Goal: Transaction & Acquisition: Obtain resource

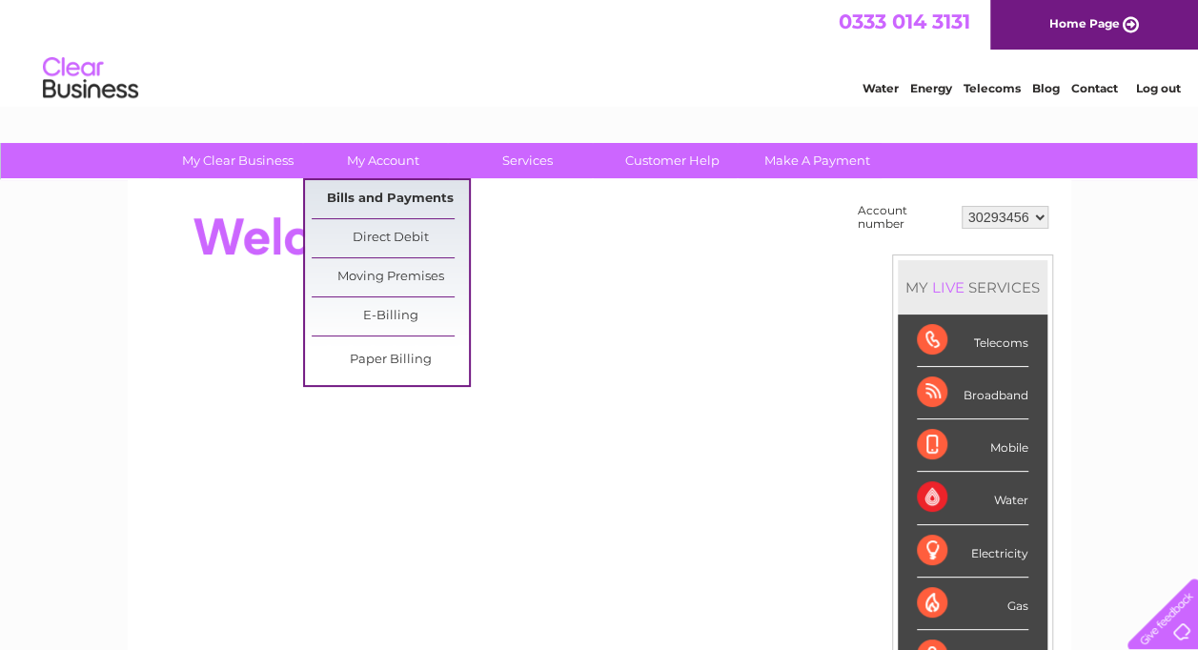
click at [377, 188] on link "Bills and Payments" at bounding box center [390, 199] width 157 height 38
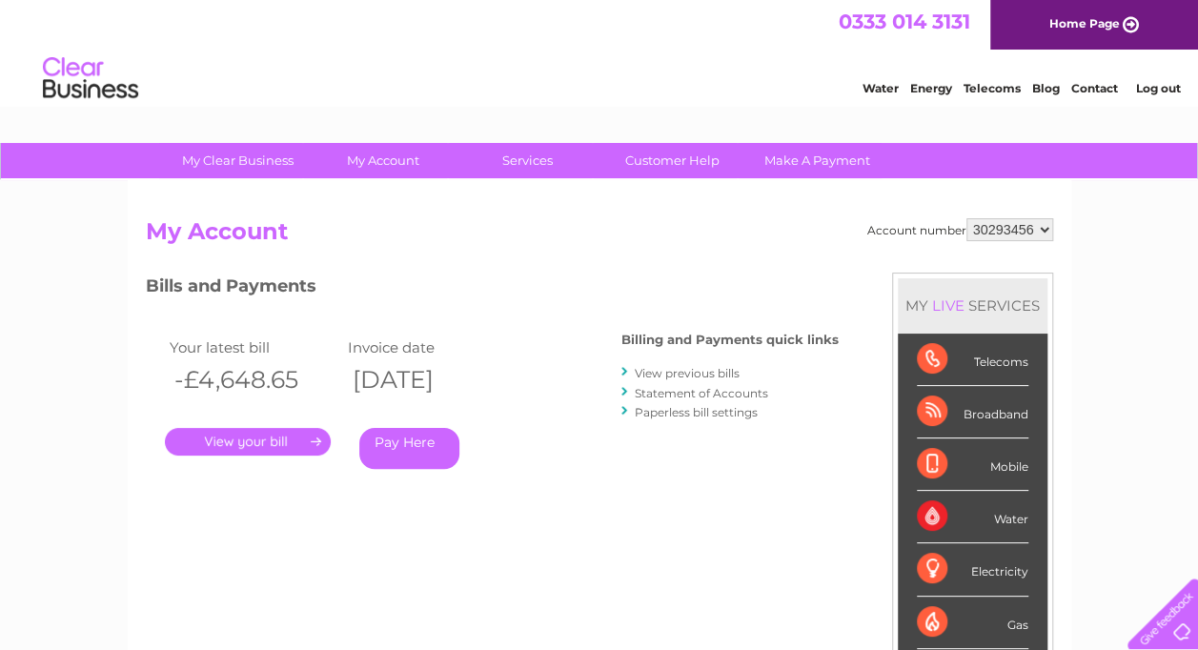
click at [237, 433] on link "." at bounding box center [248, 442] width 166 height 28
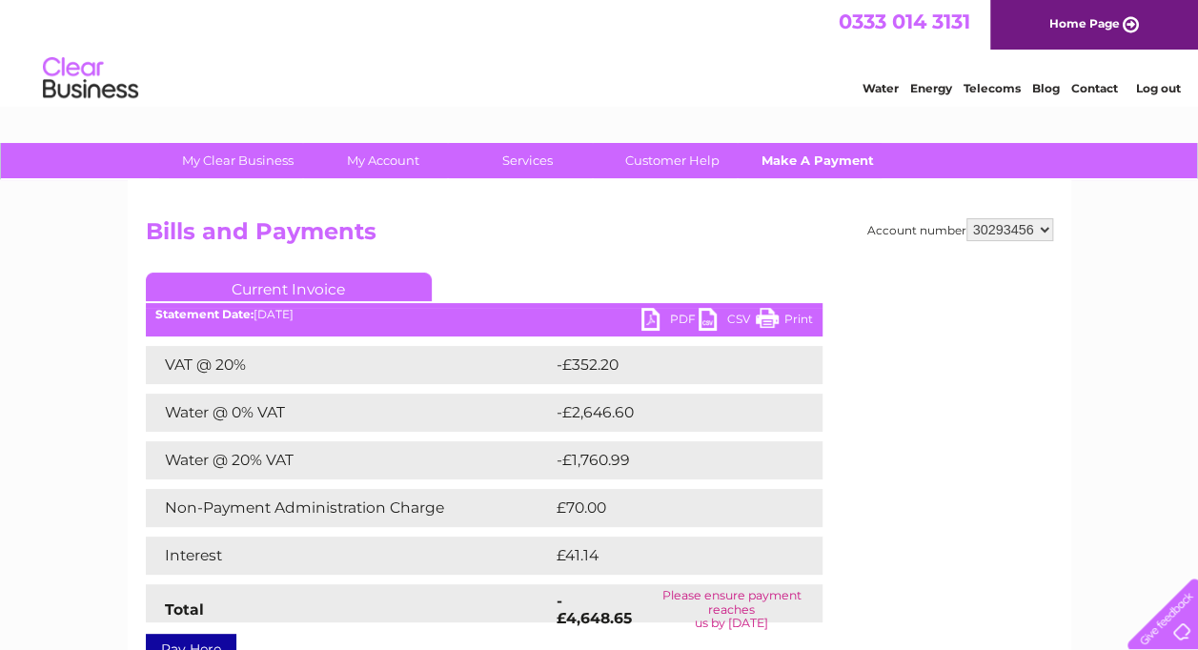
click at [806, 151] on link "Make A Payment" at bounding box center [817, 160] width 157 height 35
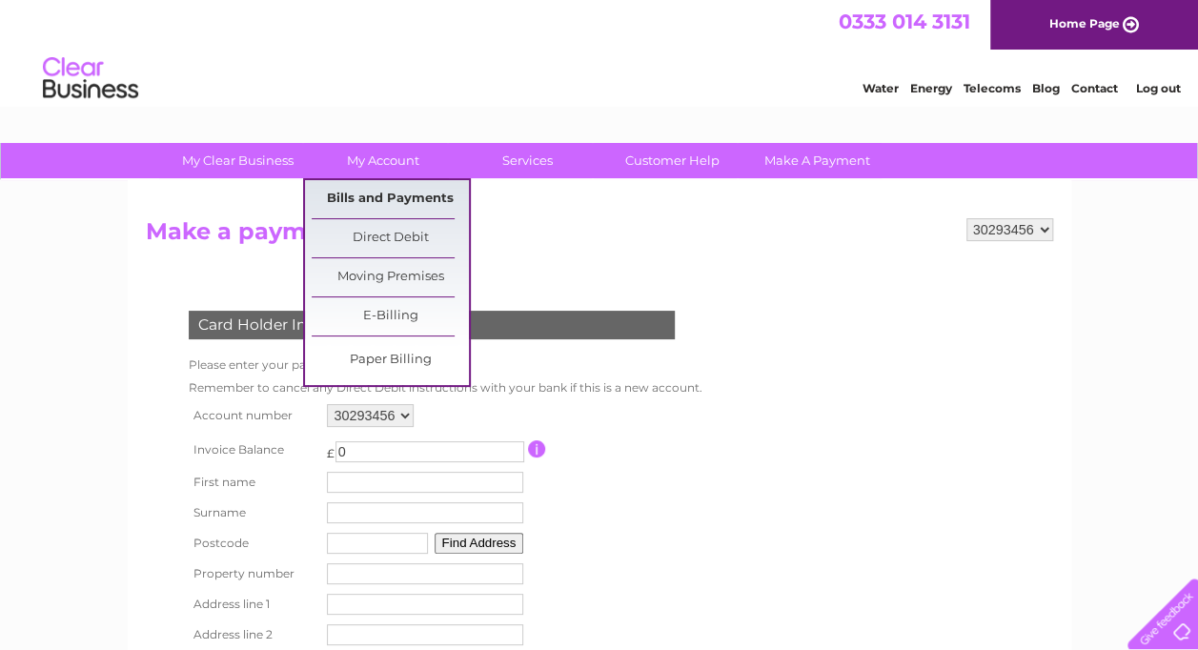
click at [391, 196] on link "Bills and Payments" at bounding box center [390, 199] width 157 height 38
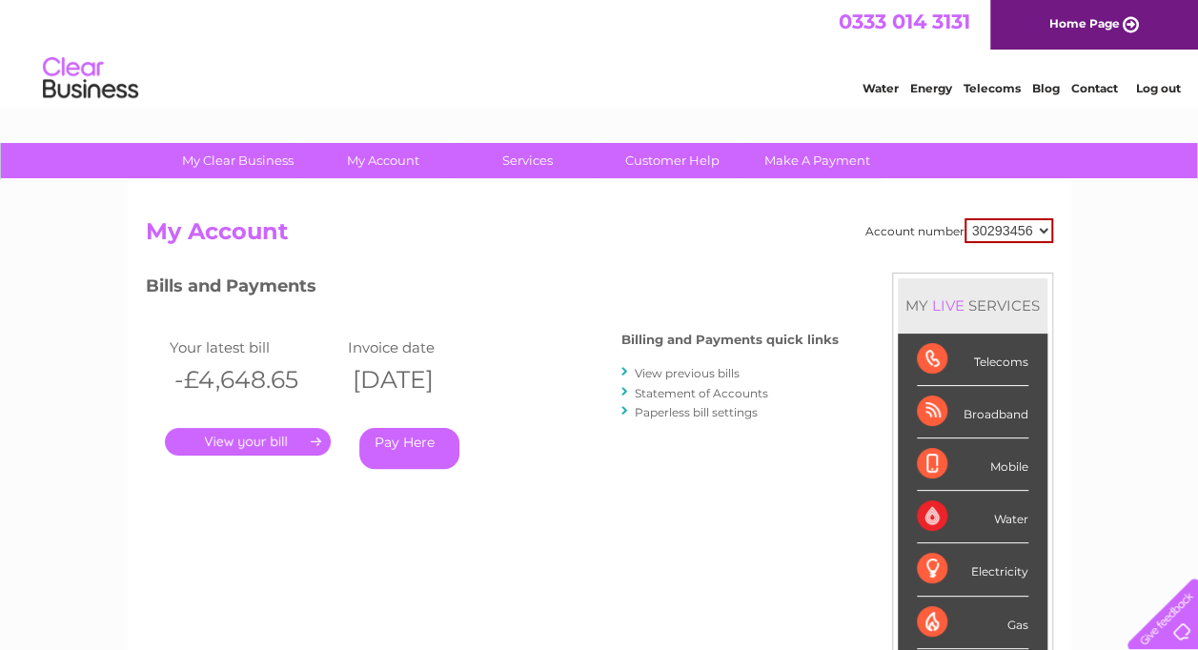
click at [681, 392] on link "Statement of Accounts" at bounding box center [701, 393] width 133 height 14
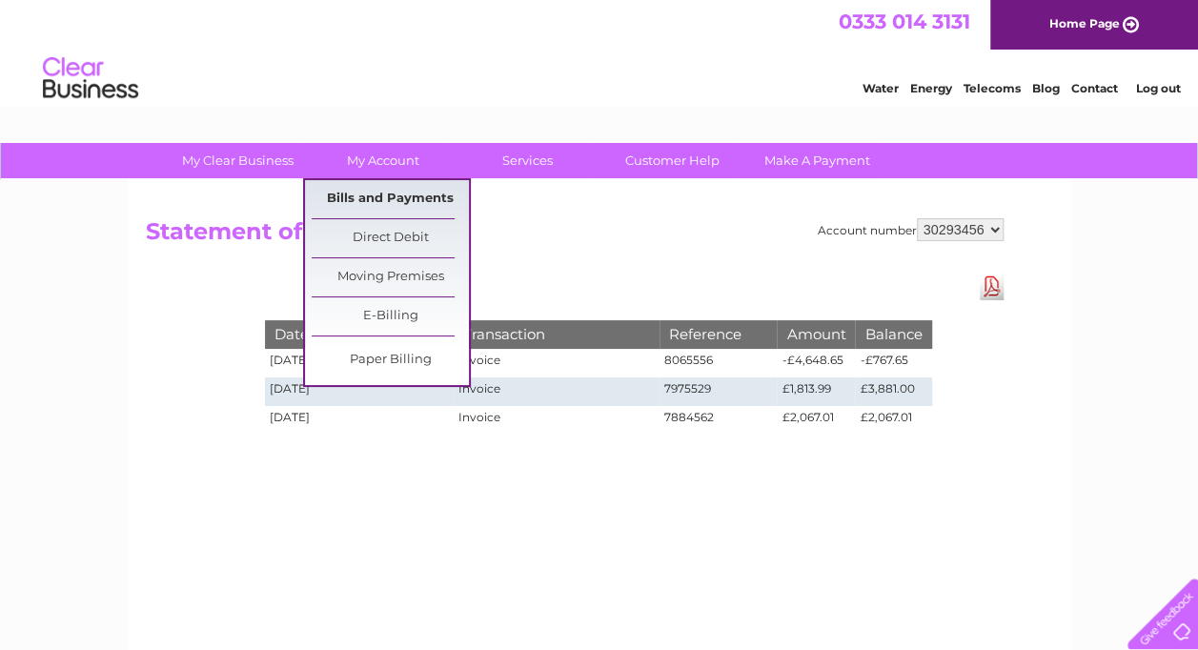
click at [397, 194] on link "Bills and Payments" at bounding box center [390, 199] width 157 height 38
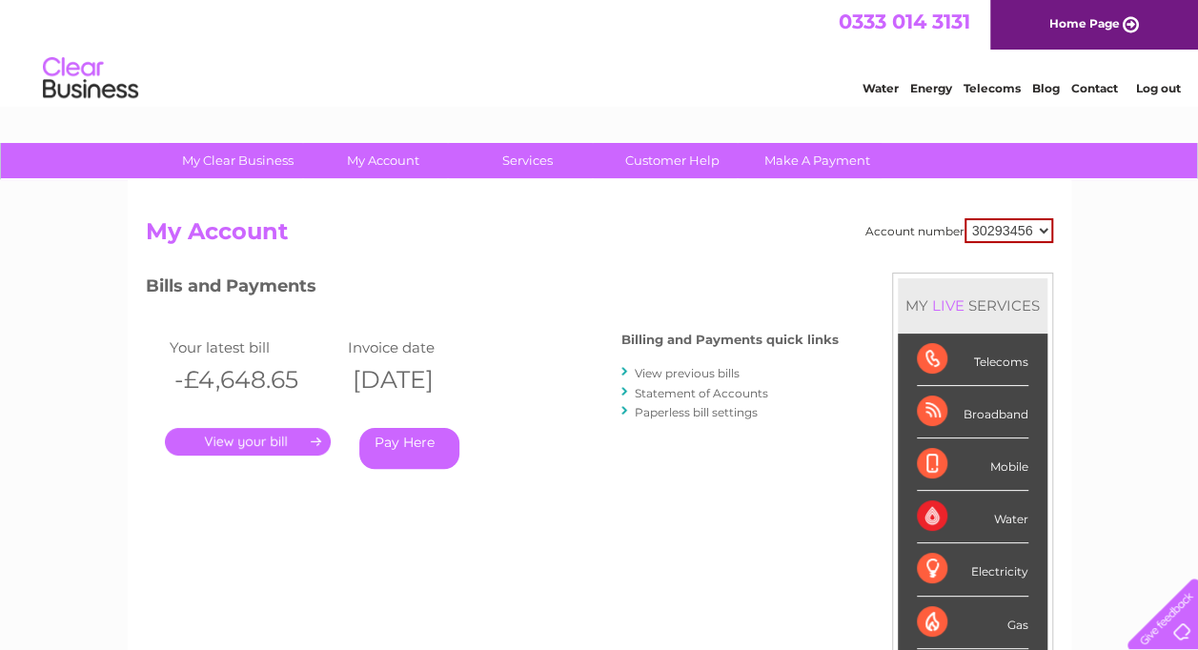
click at [284, 437] on link "." at bounding box center [248, 442] width 166 height 28
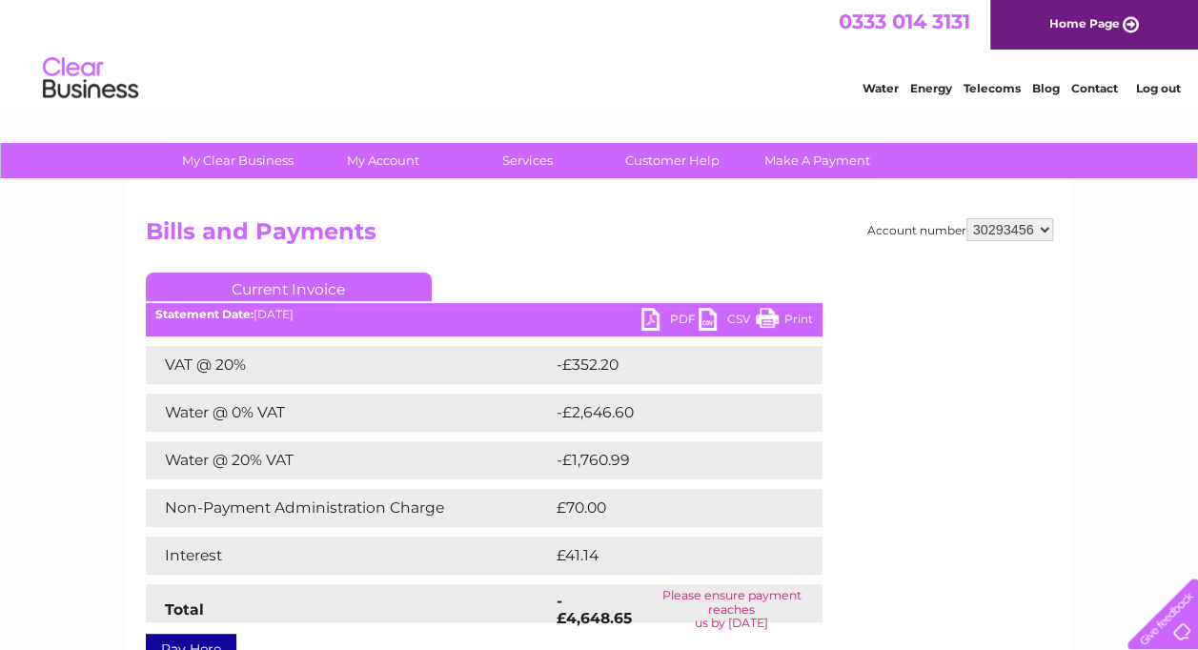
click at [667, 320] on link "PDF" at bounding box center [669, 322] width 57 height 28
